Goal: Transaction & Acquisition: Purchase product/service

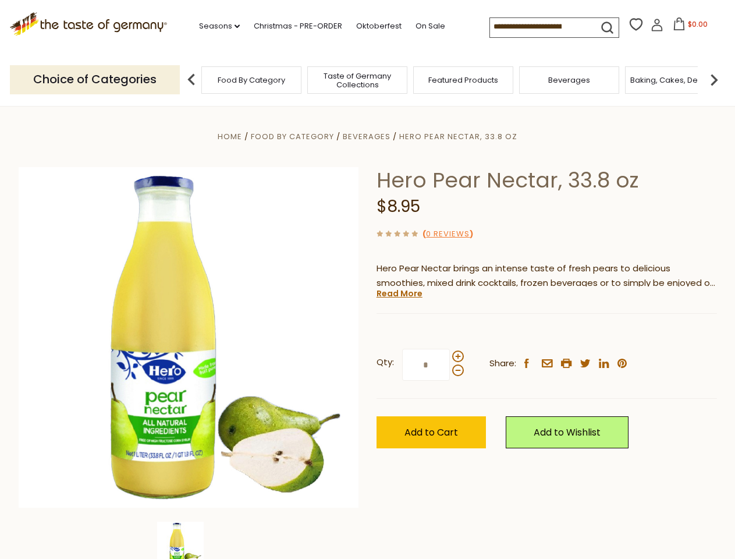
click at [367, 279] on div "Home Food By Category [GEOGRAPHIC_DATA] Hero Pear Nectar, 33.8 oz Hero Pear Nec…" at bounding box center [368, 353] width 716 height 448
click at [215, 26] on link "Seasons dropdown_arrow" at bounding box center [219, 26] width 41 height 13
click at [688, 27] on span "$0.00" at bounding box center [698, 24] width 20 height 10
click at [0, 0] on div "All Seasons Recipes Game Day [DATE] [DATE] [DATE][PERSON_NAME] [DATE] Springfes…" at bounding box center [0, 0] width 0 height 0
click at [714, 79] on img at bounding box center [714, 79] width 23 height 23
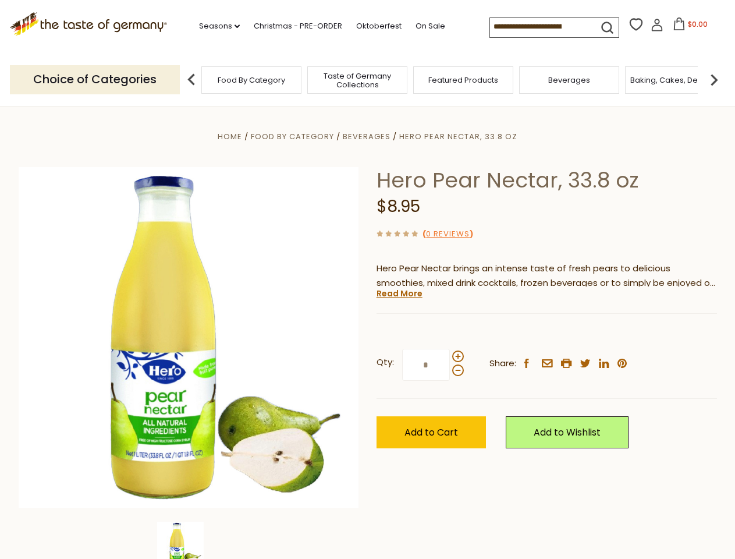
click at [377, 332] on div "Qty: * Share: facebook email printer twitter linkedin pinterest" at bounding box center [547, 365] width 341 height 68
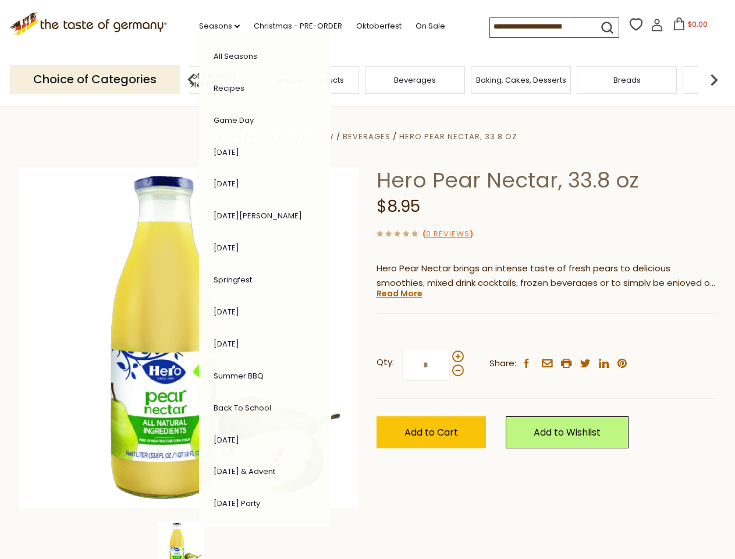
click at [189, 540] on div "Home Food By Category [GEOGRAPHIC_DATA] Hero Pear Nectar, 33.8 oz Hero Pear Nec…" at bounding box center [368, 353] width 716 height 448
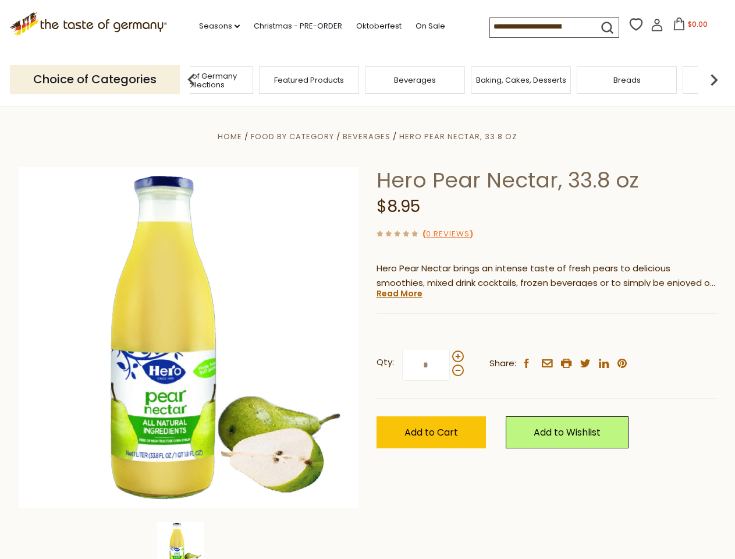
click at [189, 540] on img at bounding box center [180, 545] width 47 height 47
click at [399, 293] on link "Read More" at bounding box center [400, 294] width 46 height 12
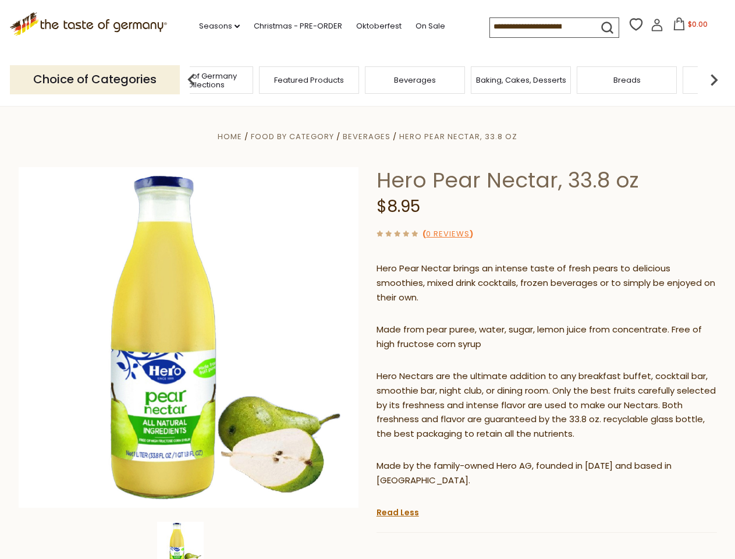
click at [458, 369] on p "Hero Nectars are the ultimate addition to any breakfast buffet, cocktail bar, s…" at bounding box center [547, 405] width 341 height 73
